Goal: Information Seeking & Learning: Learn about a topic

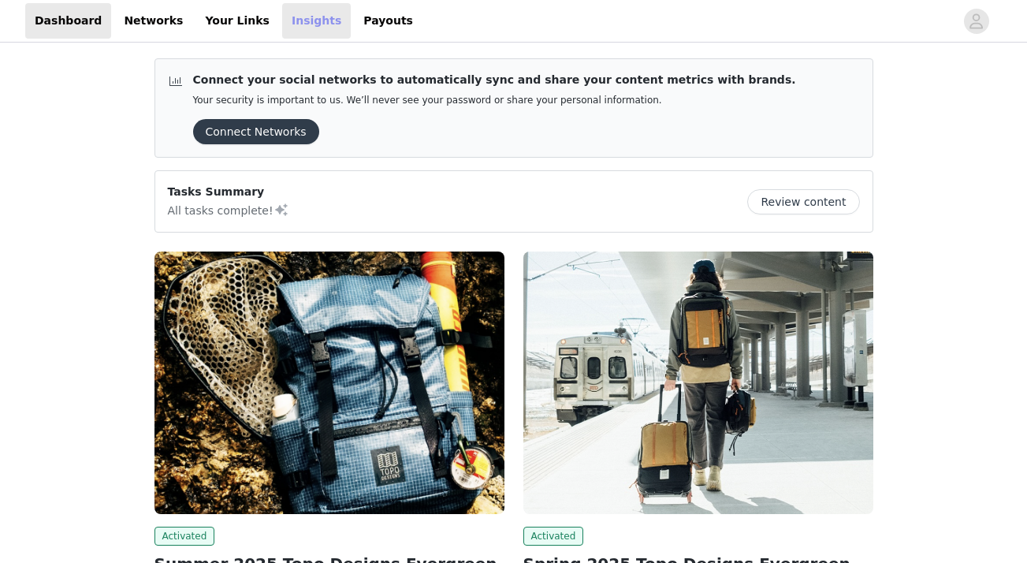
click at [286, 16] on link "Insights" at bounding box center [316, 20] width 69 height 35
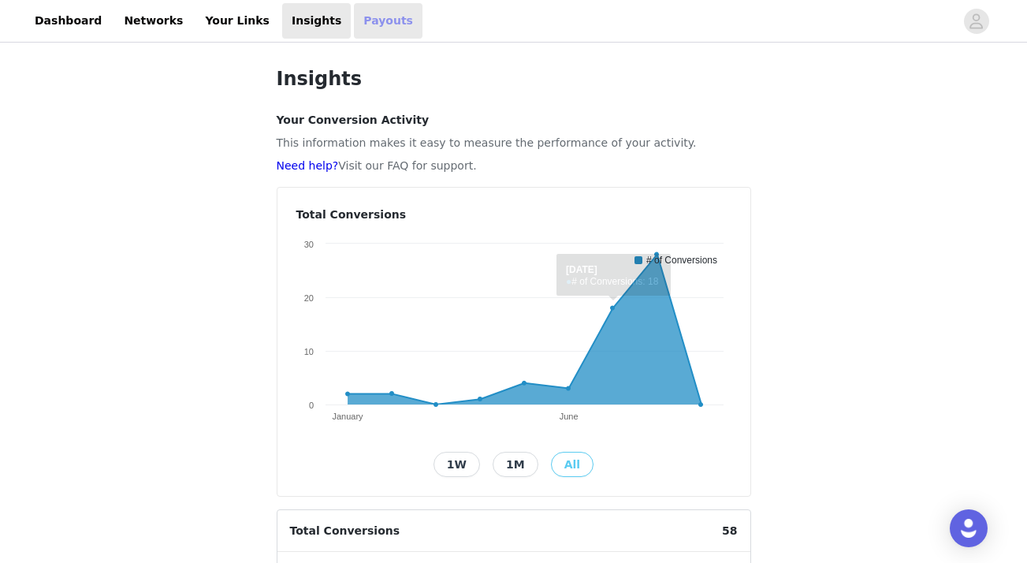
click at [354, 24] on link "Payouts" at bounding box center [388, 20] width 69 height 35
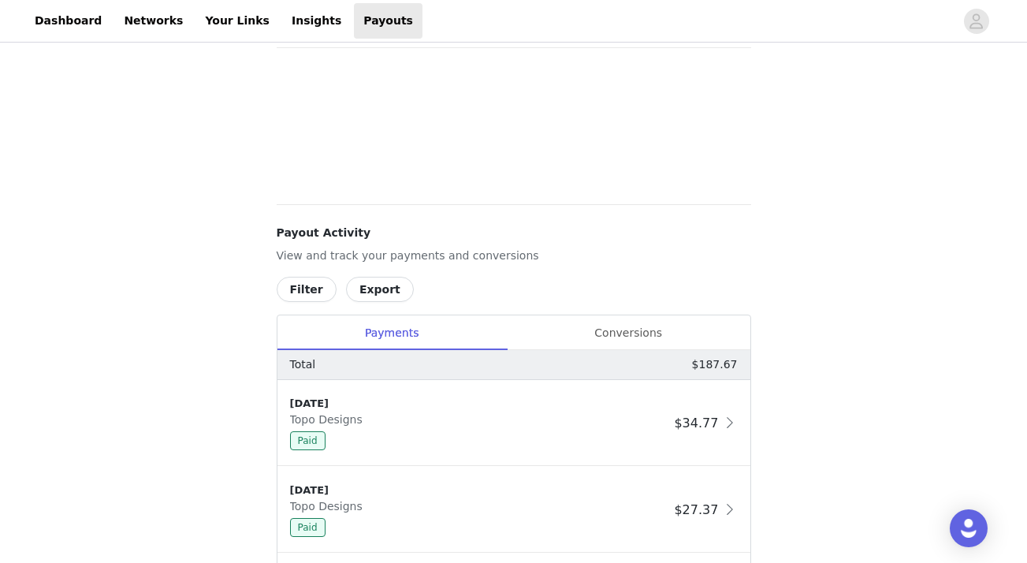
scroll to position [91, 0]
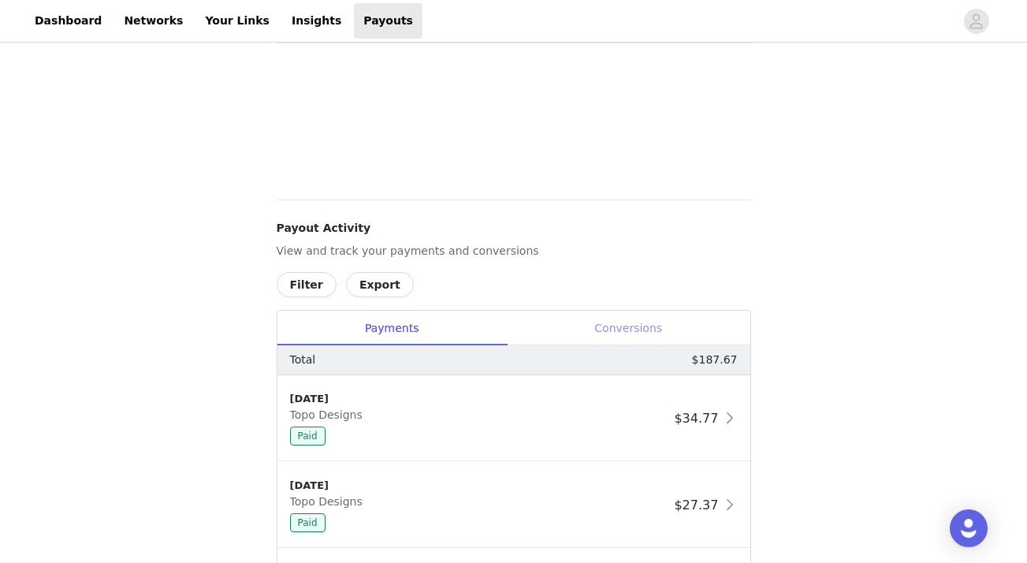
click at [640, 326] on div "Conversions" at bounding box center [629, 328] width 244 height 35
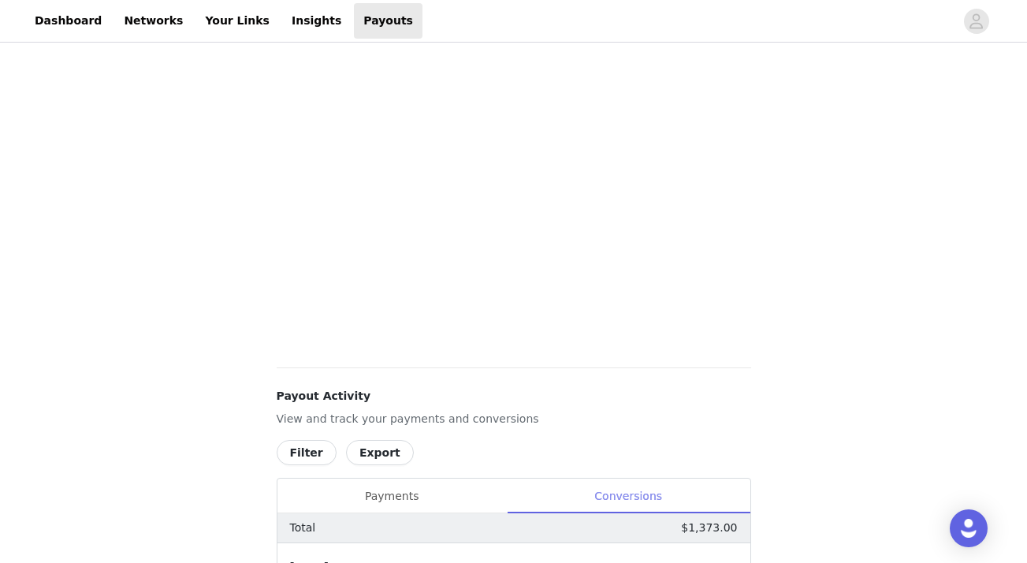
scroll to position [459, 0]
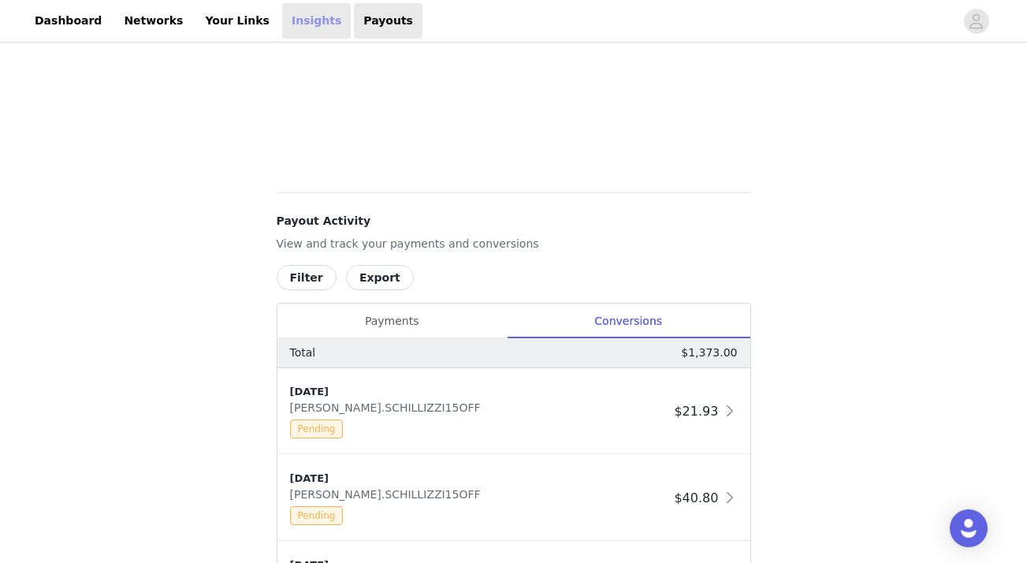
click at [282, 8] on link "Insights" at bounding box center [316, 20] width 69 height 35
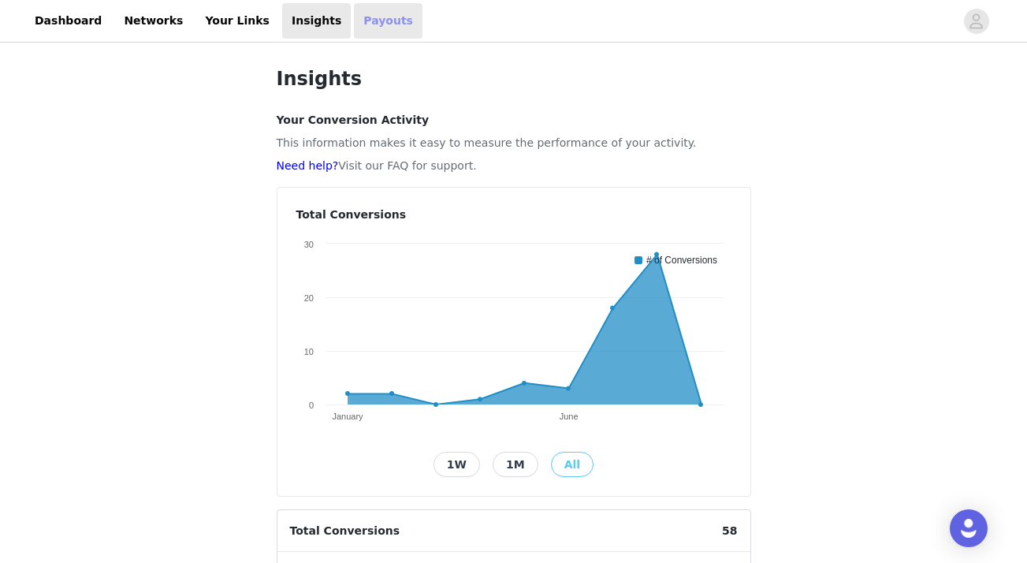
click at [354, 16] on link "Payouts" at bounding box center [388, 20] width 69 height 35
